Goal: Navigation & Orientation: Find specific page/section

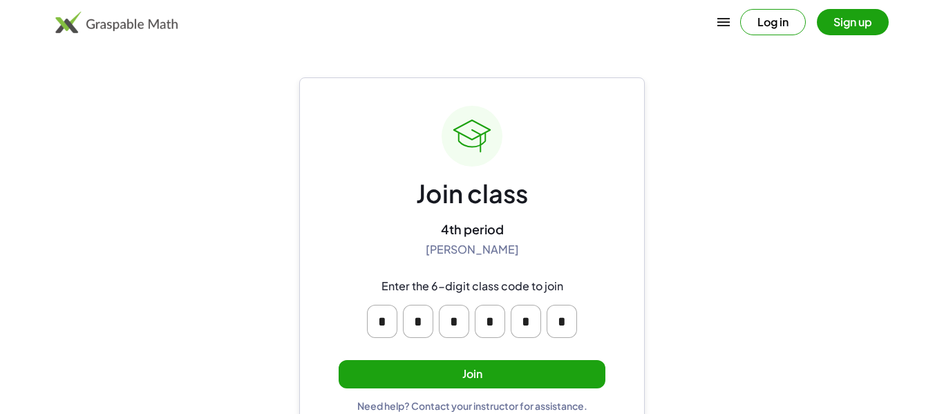
click at [384, 366] on button "Join" at bounding box center [472, 374] width 267 height 28
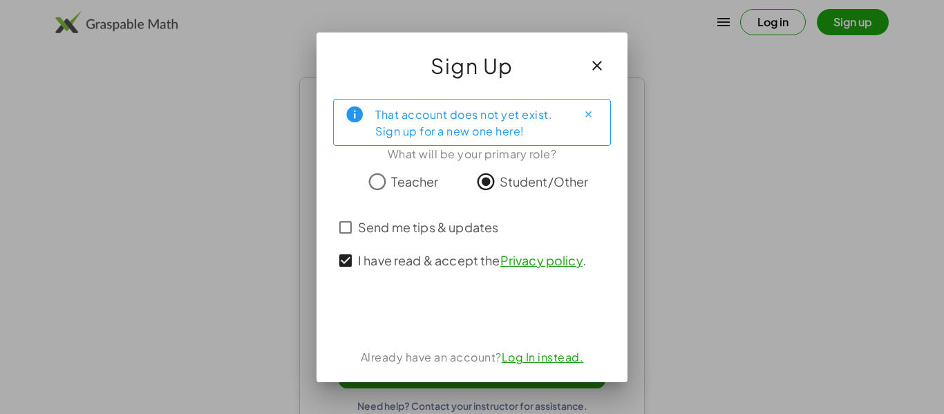
click at [358, 310] on div at bounding box center [472, 313] width 278 height 28
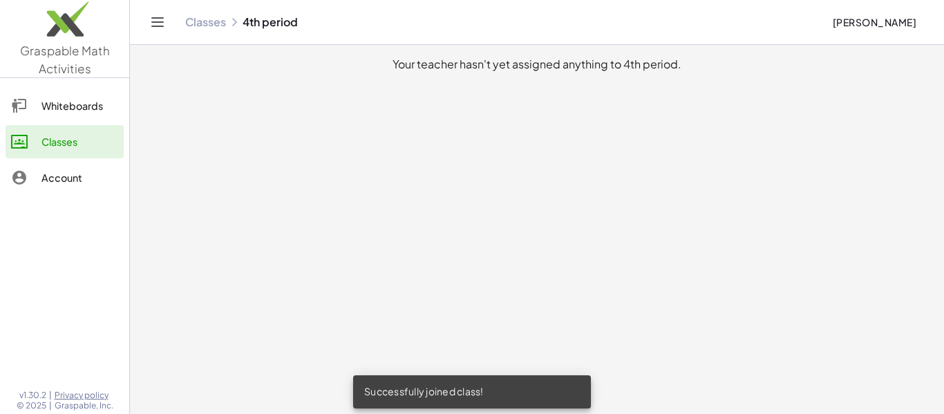
click at [61, 117] on link "Whiteboards" at bounding box center [65, 105] width 118 height 33
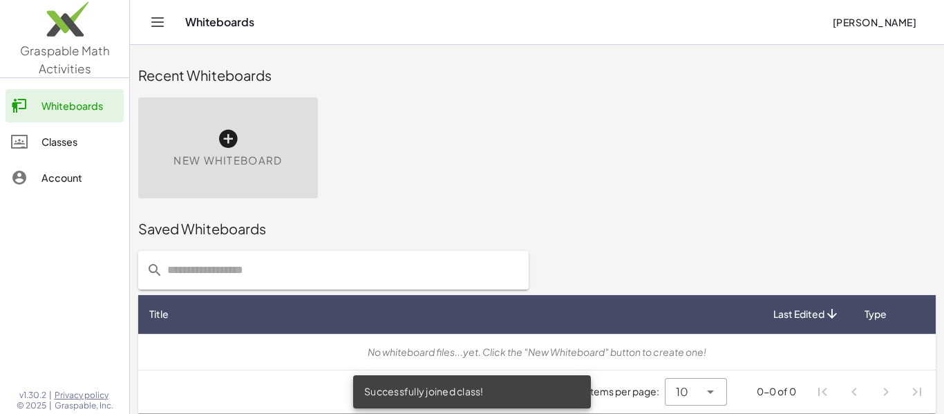
scroll to position [8, 0]
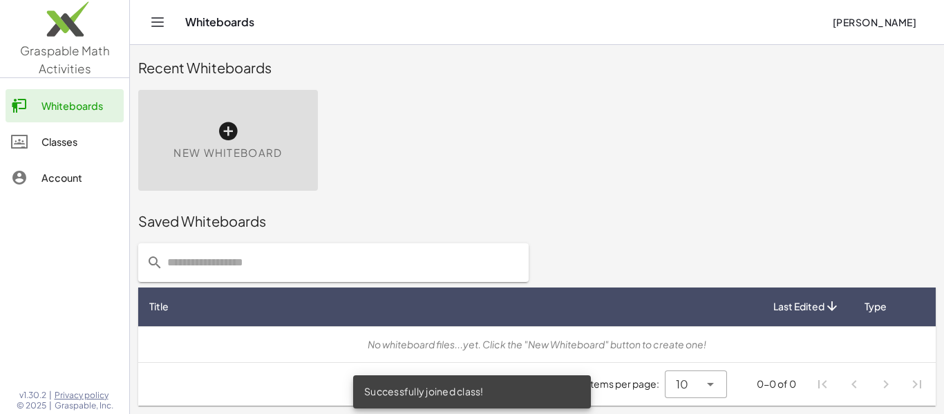
click at [98, 144] on div "Classes" at bounding box center [79, 141] width 77 height 17
